Goal: Find specific page/section: Find specific page/section

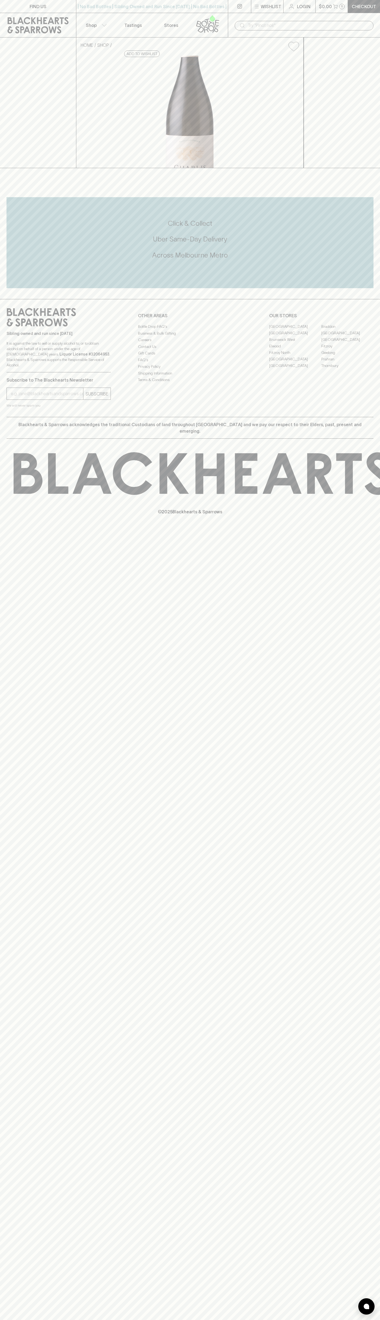
click at [347, 330] on link "Braddon" at bounding box center [347, 326] width 52 height 7
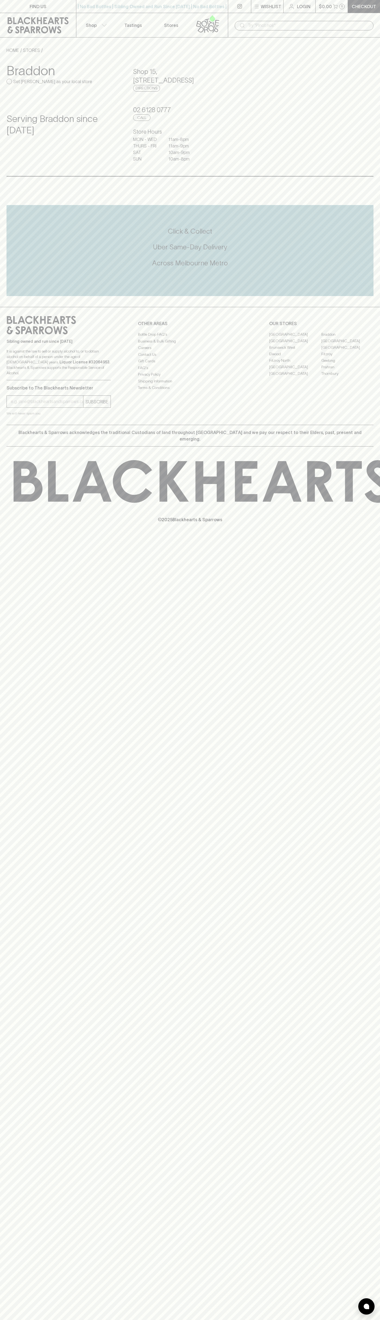
click at [265, 21] on div "​" at bounding box center [304, 26] width 139 height 10
click at [355, 1094] on div "FIND US | No Bad Bottles | Sibling Owned and Run Since [DATE] | No Bad Bottles …" at bounding box center [190, 660] width 380 height 1320
click at [113, 1320] on html "FIND US | No Bad Bottles | Sibling Owned and Run Since [DATE] | No Bad Bottles …" at bounding box center [190, 660] width 380 height 1320
click at [5, 569] on div "FIND US | No Bad Bottles | Sibling Owned and Run Since [DATE] | No Bad Bottles …" at bounding box center [190, 660] width 380 height 1320
